Goal: Task Accomplishment & Management: Manage account settings

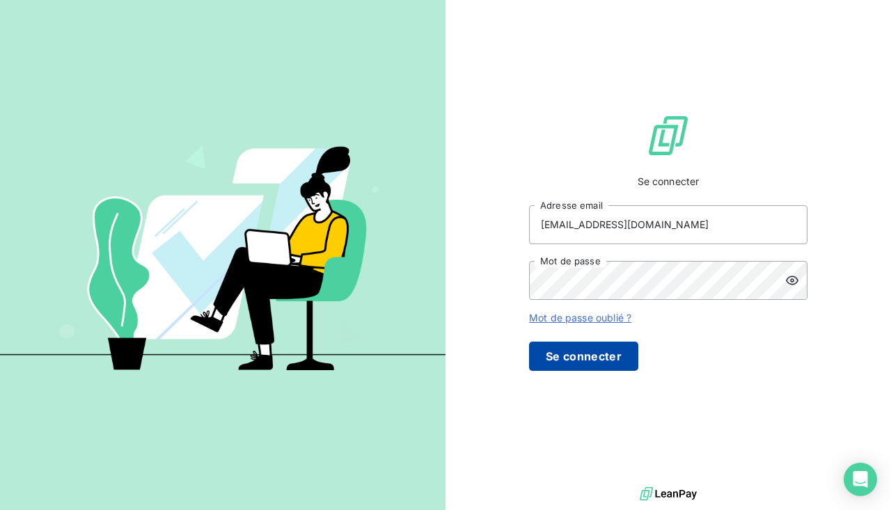
click at [617, 371] on button "Se connecter" at bounding box center [583, 356] width 109 height 29
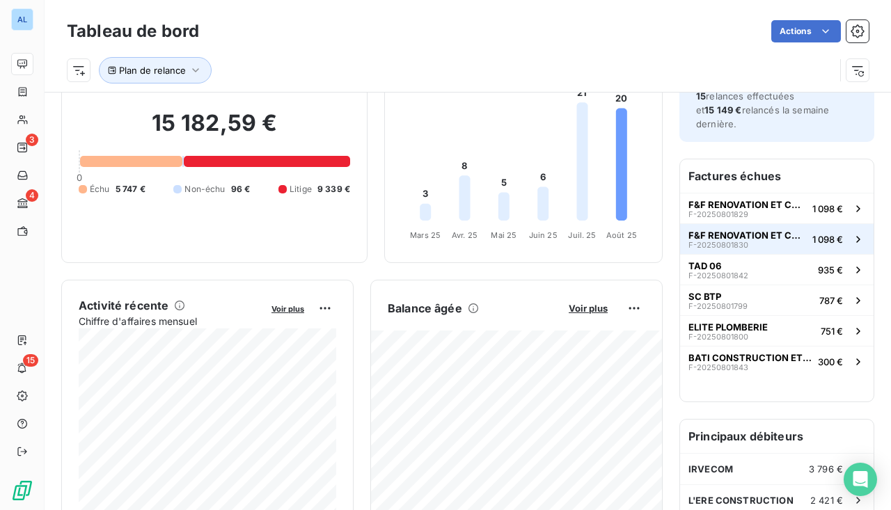
scroll to position [93, 0]
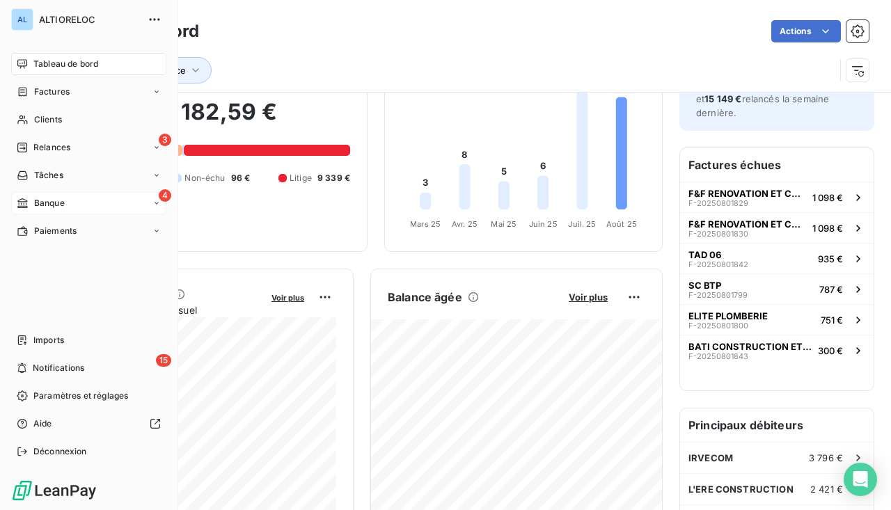
click at [35, 204] on span "Banque" at bounding box center [49, 203] width 31 height 13
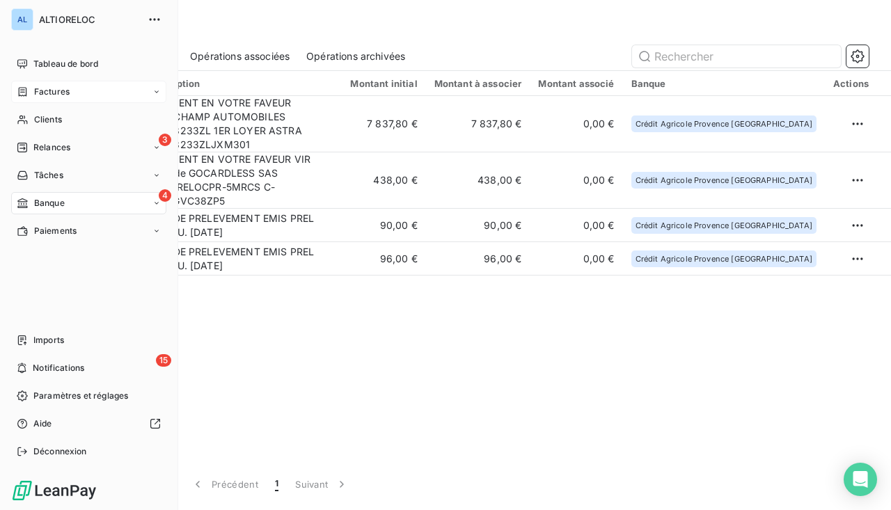
click at [54, 94] on span "Factures" at bounding box center [52, 92] width 36 height 13
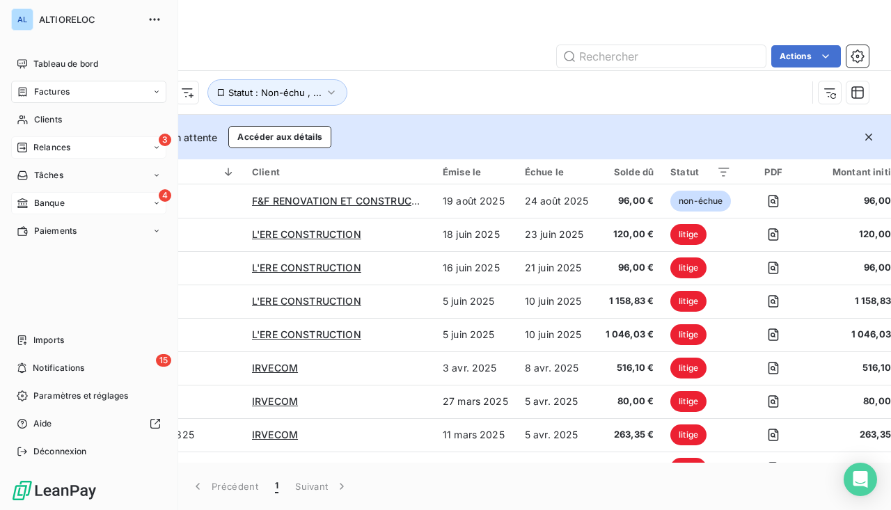
click at [64, 146] on span "Relances" at bounding box center [51, 147] width 37 height 13
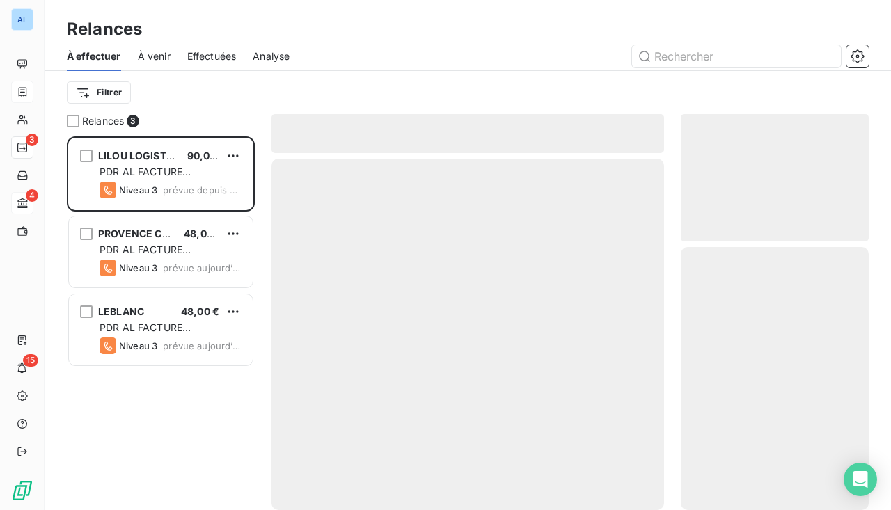
scroll to position [374, 188]
